Goal: Check status: Check status

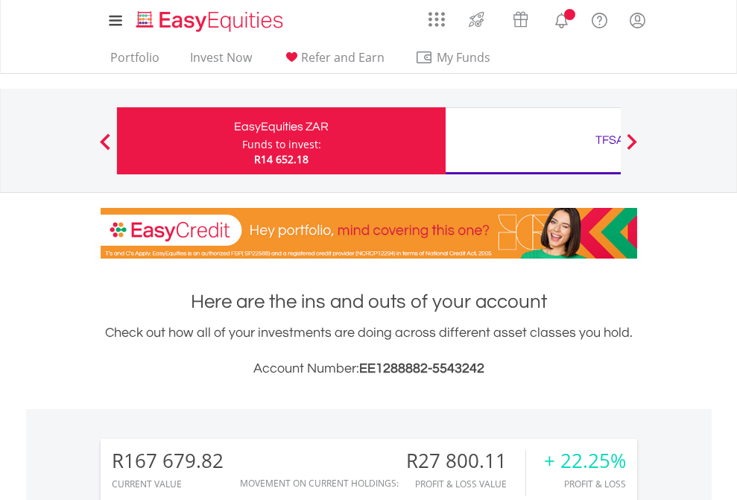
scroll to position [143, 234]
click at [242, 141] on div "Funds to invest:" at bounding box center [281, 144] width 79 height 15
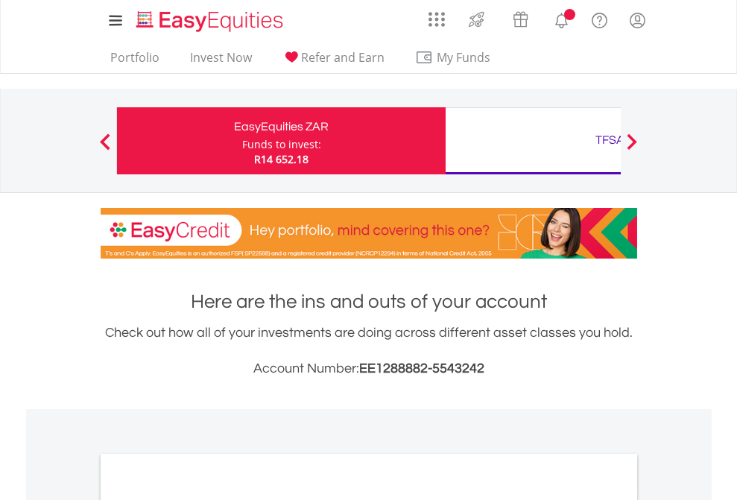
scroll to position [896, 0]
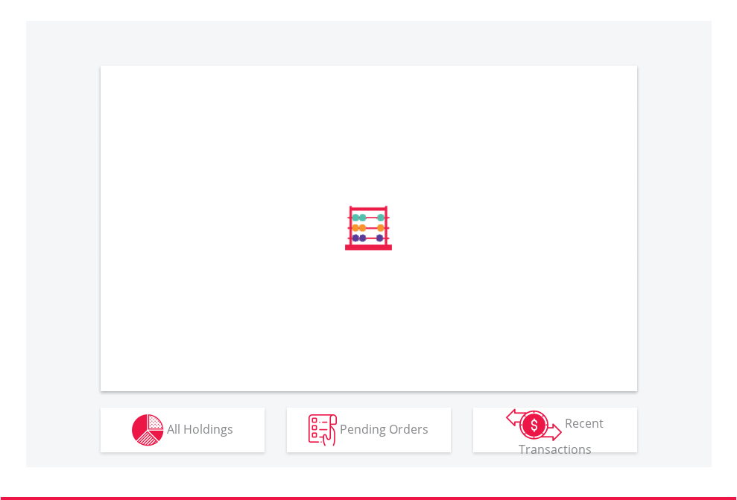
click at [167, 437] on span "All Holdings" at bounding box center [200, 429] width 66 height 16
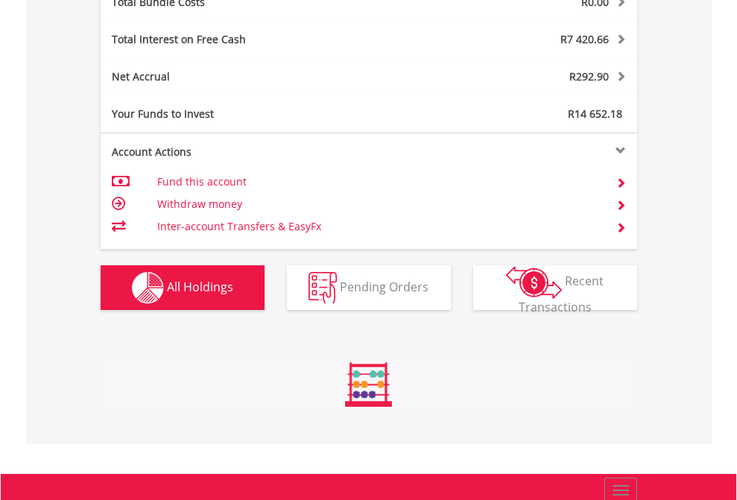
scroll to position [143, 234]
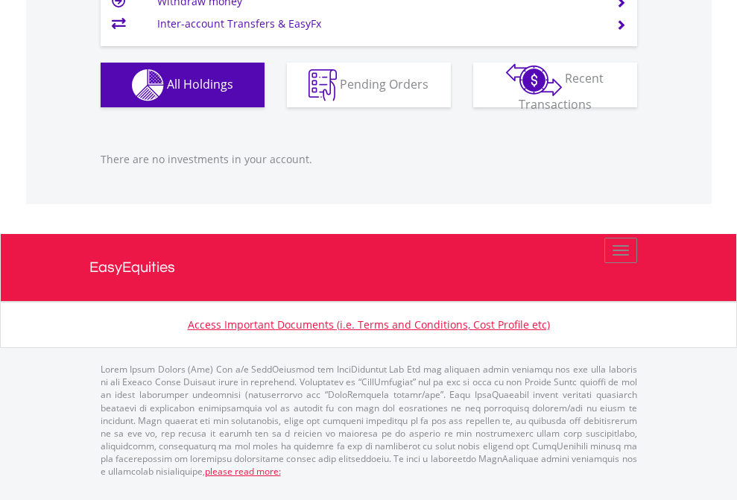
scroll to position [143, 234]
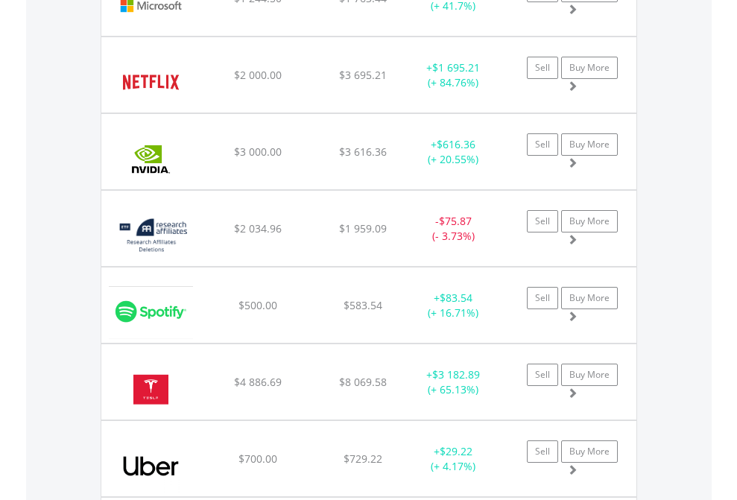
scroll to position [143, 234]
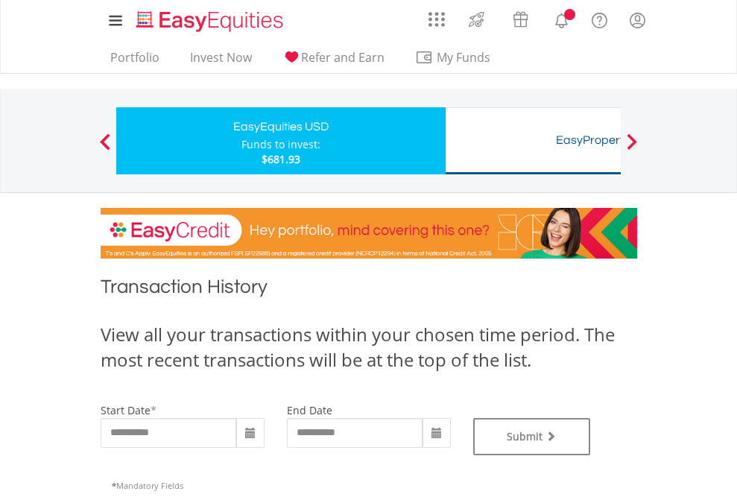
type input "**********"
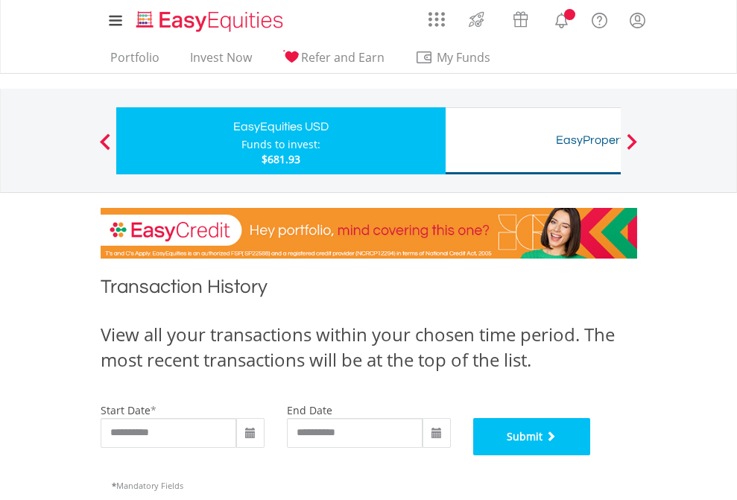
click at [591, 456] on button "Submit" at bounding box center [532, 436] width 118 height 37
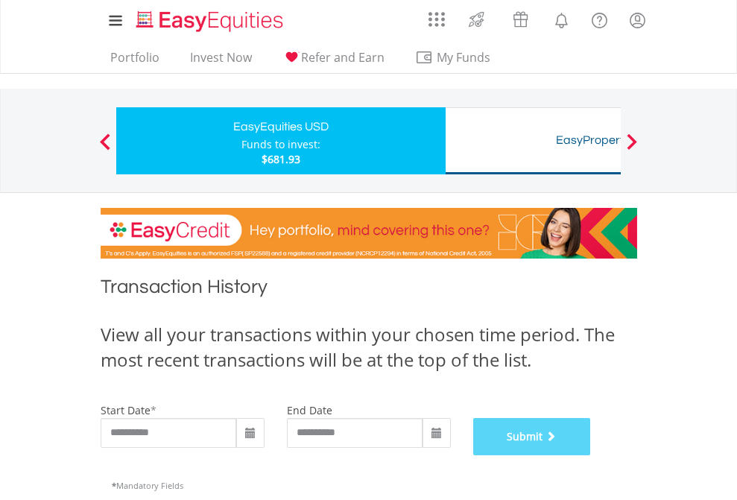
scroll to position [605, 0]
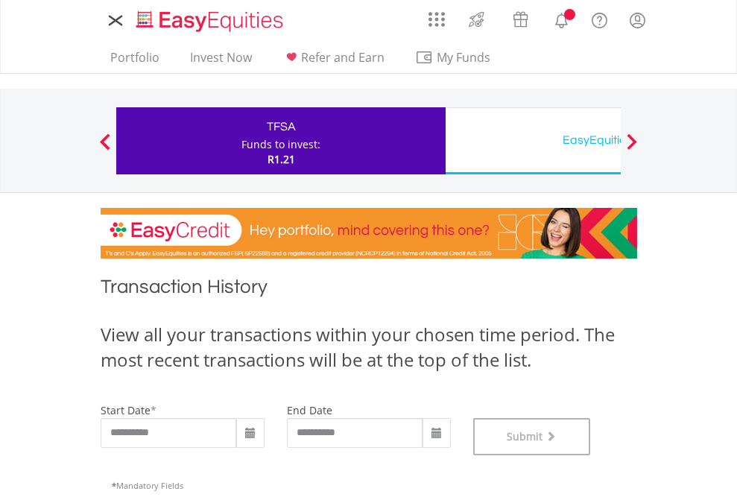
scroll to position [605, 0]
click at [533, 141] on div "EasyEquities USD" at bounding box center [610, 140] width 311 height 21
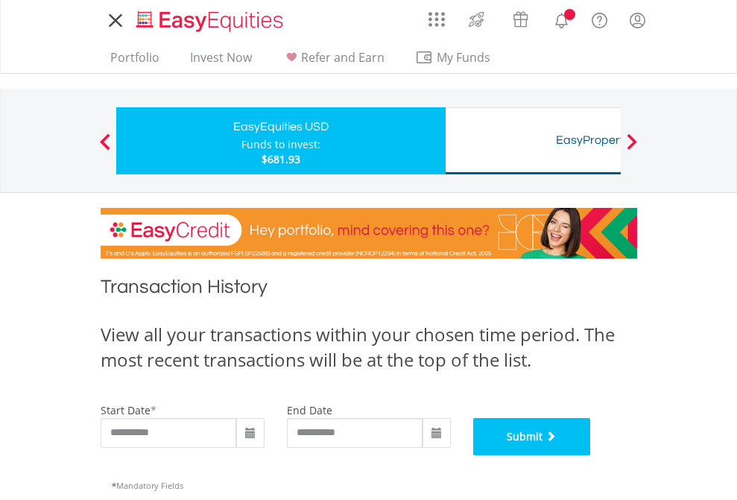
click at [591, 456] on button "Submit" at bounding box center [532, 436] width 118 height 37
